Goal: Unclear

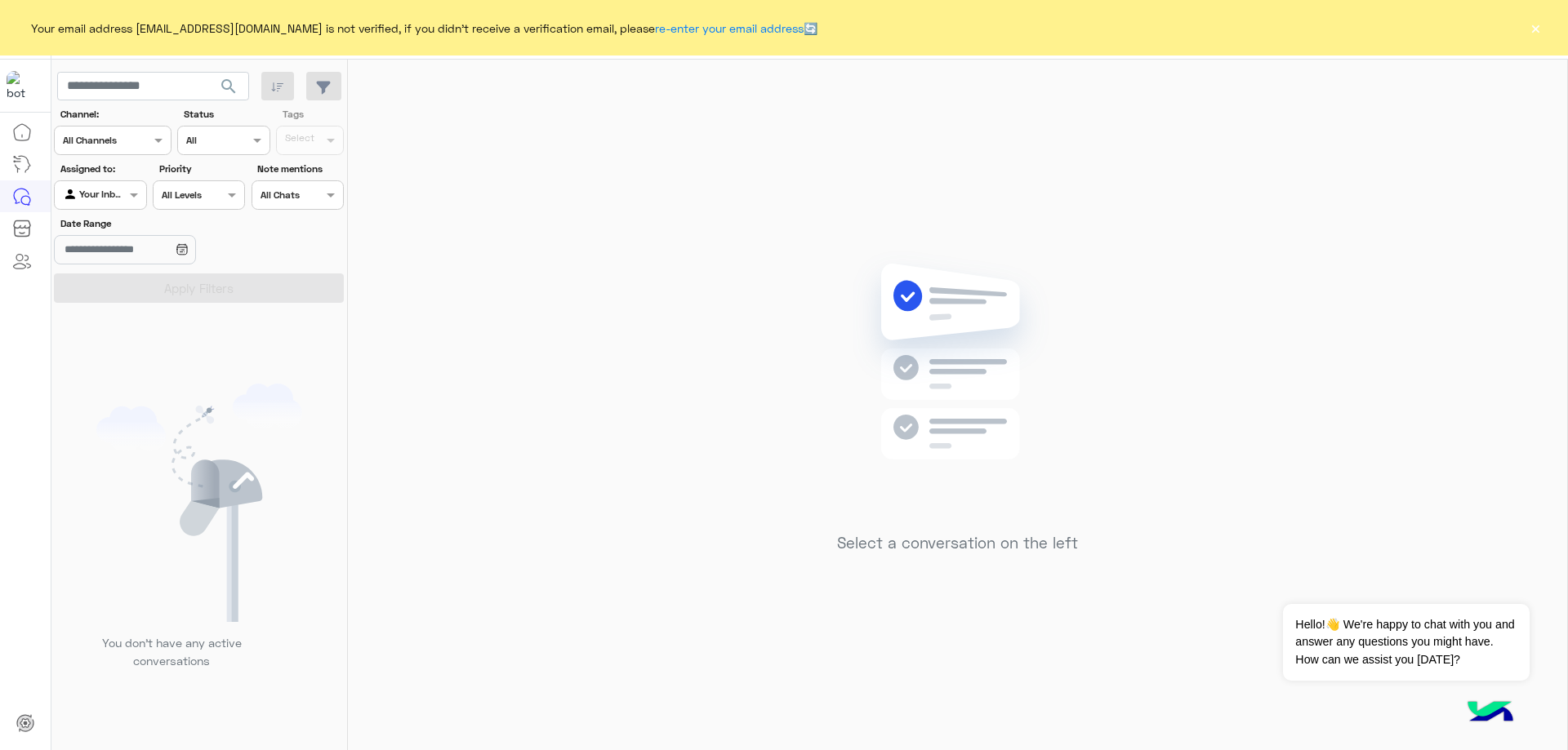
click at [1536, 27] on button "×" at bounding box center [1535, 28] width 16 height 16
click at [1536, 36] on button "×" at bounding box center [1535, 28] width 16 height 16
click at [1538, 27] on button "×" at bounding box center [1535, 28] width 16 height 16
click at [1530, 30] on button "×" at bounding box center [1535, 28] width 16 height 16
